Goal: Information Seeking & Learning: Learn about a topic

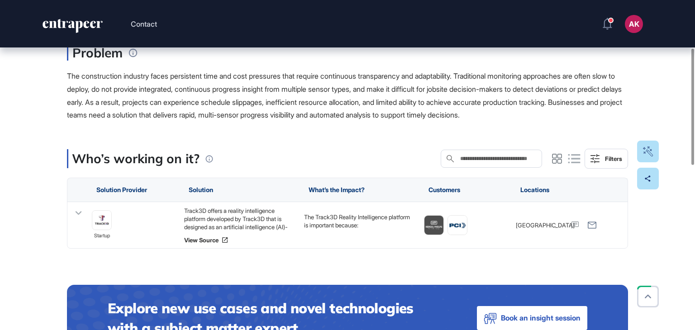
scroll to position [90, 0]
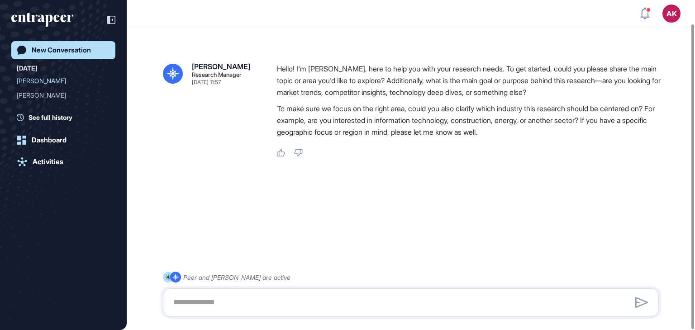
scroll to position [25, 0]
